Goal: Transaction & Acquisition: Purchase product/service

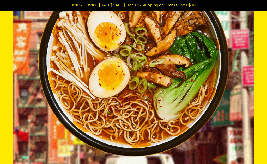
scroll to position [134, 0]
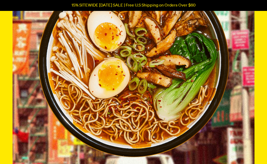
click at [227, 138] on img at bounding box center [133, 62] width 191 height 191
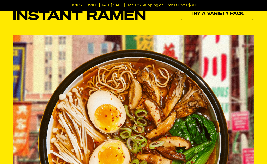
scroll to position [0, 0]
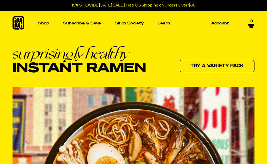
click at [49, 23] on p "Shop" at bounding box center [43, 23] width 11 height 4
click at [106, 80] on img "Main navigation" at bounding box center [100, 70] width 49 height 49
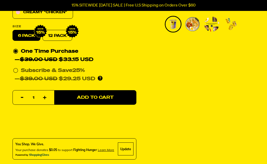
scroll to position [133, 0]
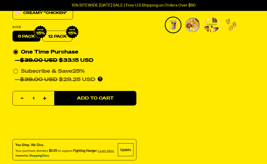
click at [174, 124] on div "Roasted "Pork" Tonkotsu Cup Ramen 36 reviews 18g Protein, 8g Net Carbs, 100% Pl…" at bounding box center [133, 64] width 267 height 322
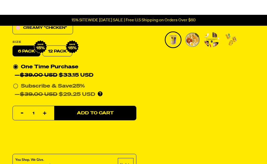
scroll to position [115, 0]
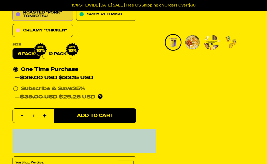
click at [63, 53] on link "12 Pack" at bounding box center [57, 53] width 30 height 11
radio input "false"
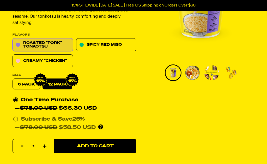
scroll to position [85, 0]
click at [110, 44] on link "Spicy Red Miso" at bounding box center [106, 45] width 60 height 13
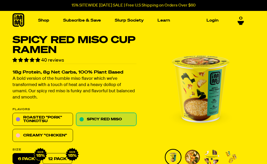
click at [52, 122] on link "Roasted "Pork" Tonkotsu" at bounding box center [43, 119] width 60 height 13
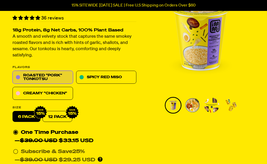
click at [23, 120] on label "6 pack" at bounding box center [27, 117] width 28 height 11
click at [13, 112] on input "6 pack" at bounding box center [13, 112] width 0 height 0
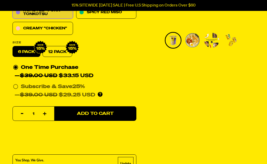
scroll to position [117, 0]
click at [99, 113] on span "Add to Cart" at bounding box center [95, 114] width 37 height 4
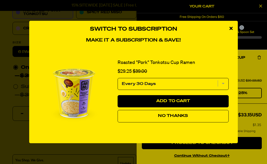
click at [222, 90] on select "Every 30 Days" at bounding box center [173, 84] width 111 height 12
click at [167, 123] on button "No Thanks" at bounding box center [173, 116] width 111 height 13
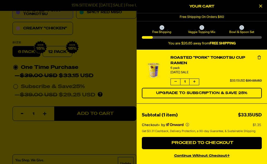
click at [197, 145] on span "Proceed to Checkout" at bounding box center [201, 143] width 63 height 4
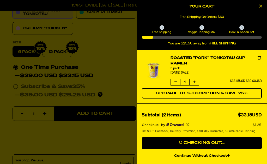
scroll to position [141, 0]
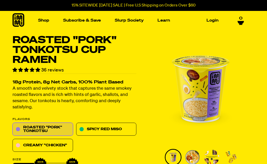
click at [239, 18] on span "0" at bounding box center [240, 18] width 3 height 5
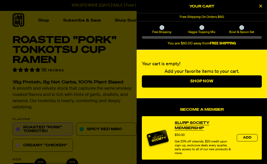
click at [129, 75] on div at bounding box center [133, 82] width 267 height 164
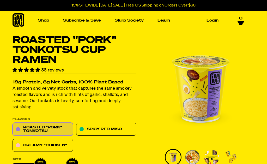
click at [213, 21] on link "Login" at bounding box center [212, 20] width 16 height 8
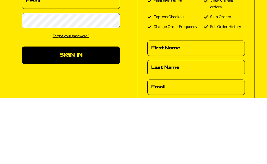
scroll to position [22, 0]
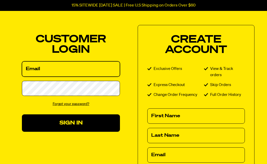
click at [75, 69] on input "Email" at bounding box center [71, 69] width 98 height 15
click at [41, 67] on input "Email" at bounding box center [71, 69] width 98 height 15
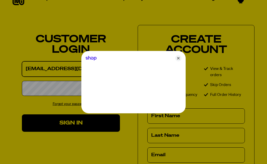
type input "[EMAIL_ADDRESS][DOMAIN_NAME]"
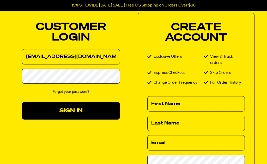
scroll to position [31, 0]
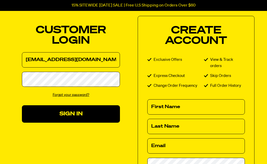
click at [69, 97] on link "Forgot your password?" at bounding box center [71, 95] width 37 height 4
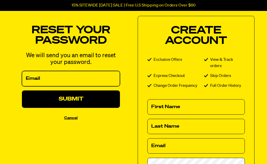
click at [44, 78] on input "Email" at bounding box center [71, 78] width 98 height 15
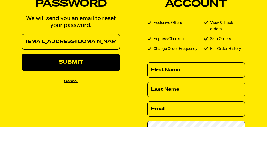
type input "[EMAIL_ADDRESS][DOMAIN_NAME]"
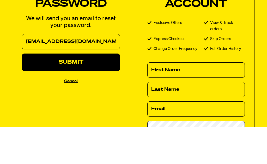
click at [74, 91] on button "Submit" at bounding box center [71, 99] width 98 height 17
